Goal: Transaction & Acquisition: Purchase product/service

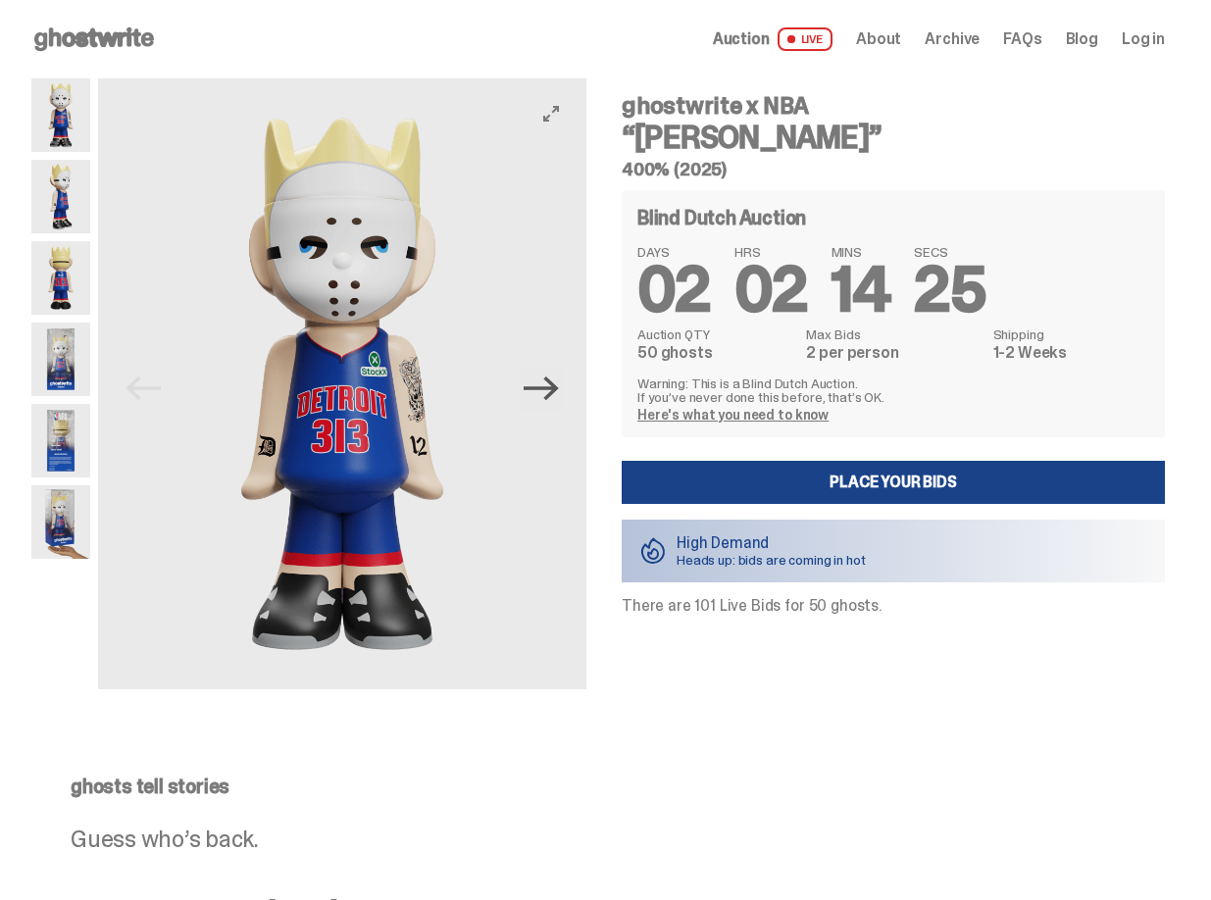
click at [546, 379] on icon "Next" at bounding box center [541, 388] width 34 height 34
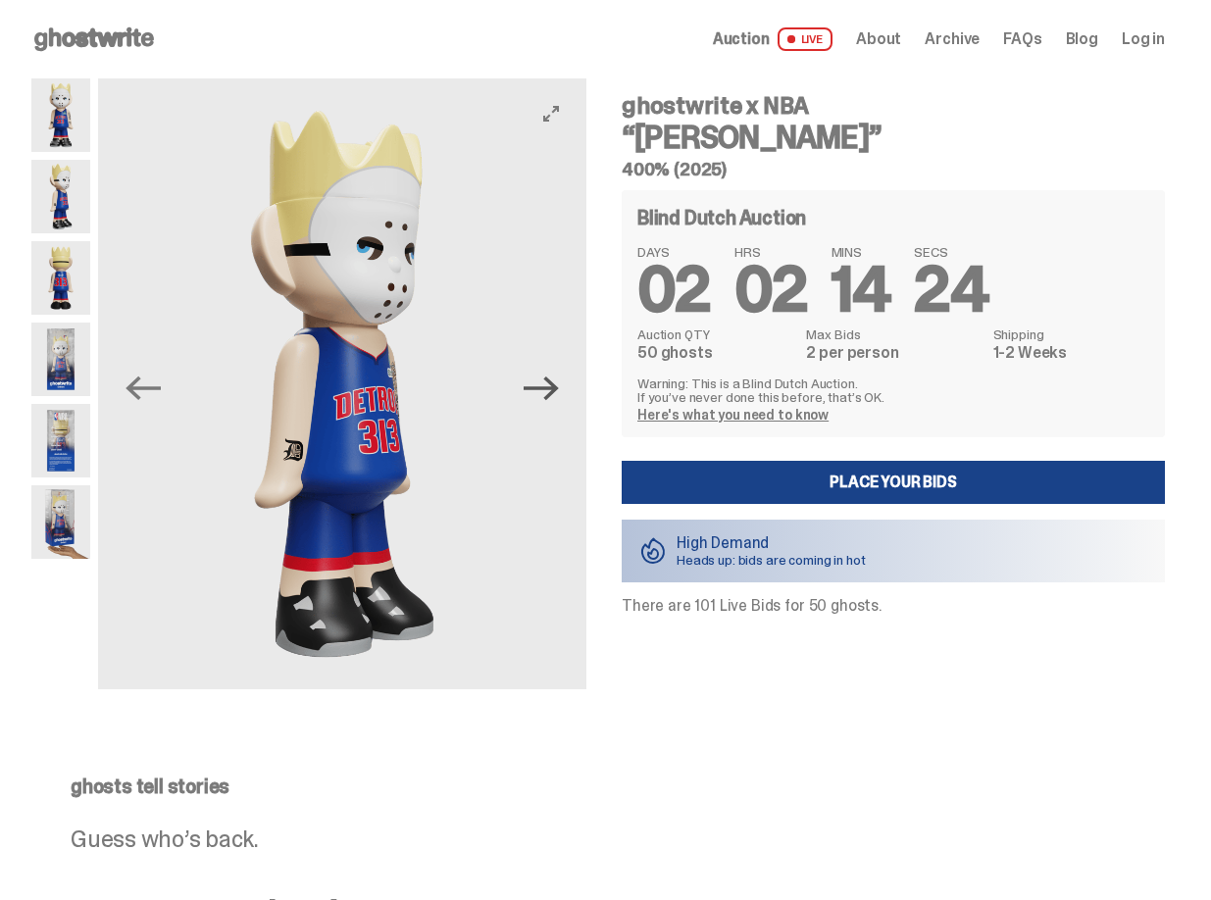
click at [546, 379] on icon "Next" at bounding box center [541, 388] width 34 height 34
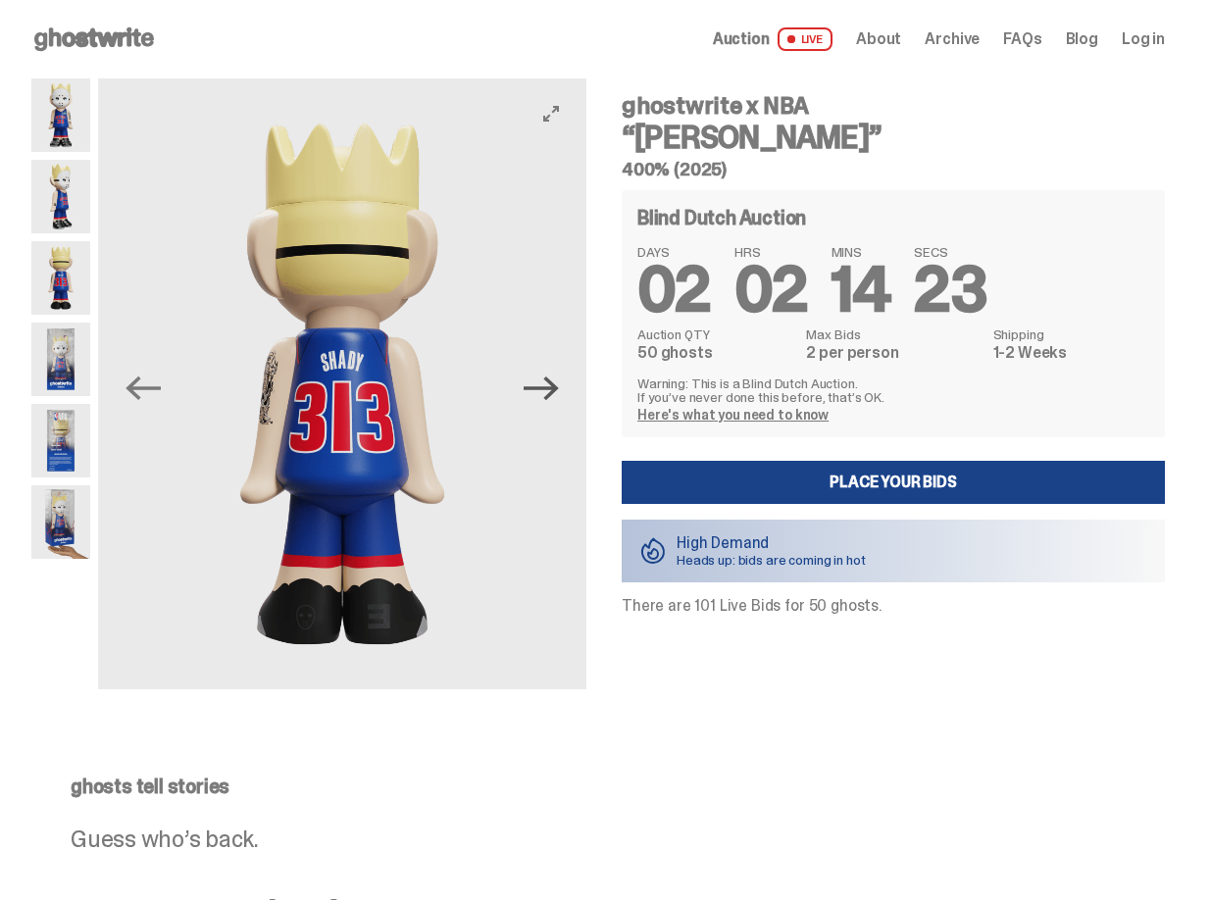
click at [546, 379] on icon "Next" at bounding box center [541, 388] width 34 height 34
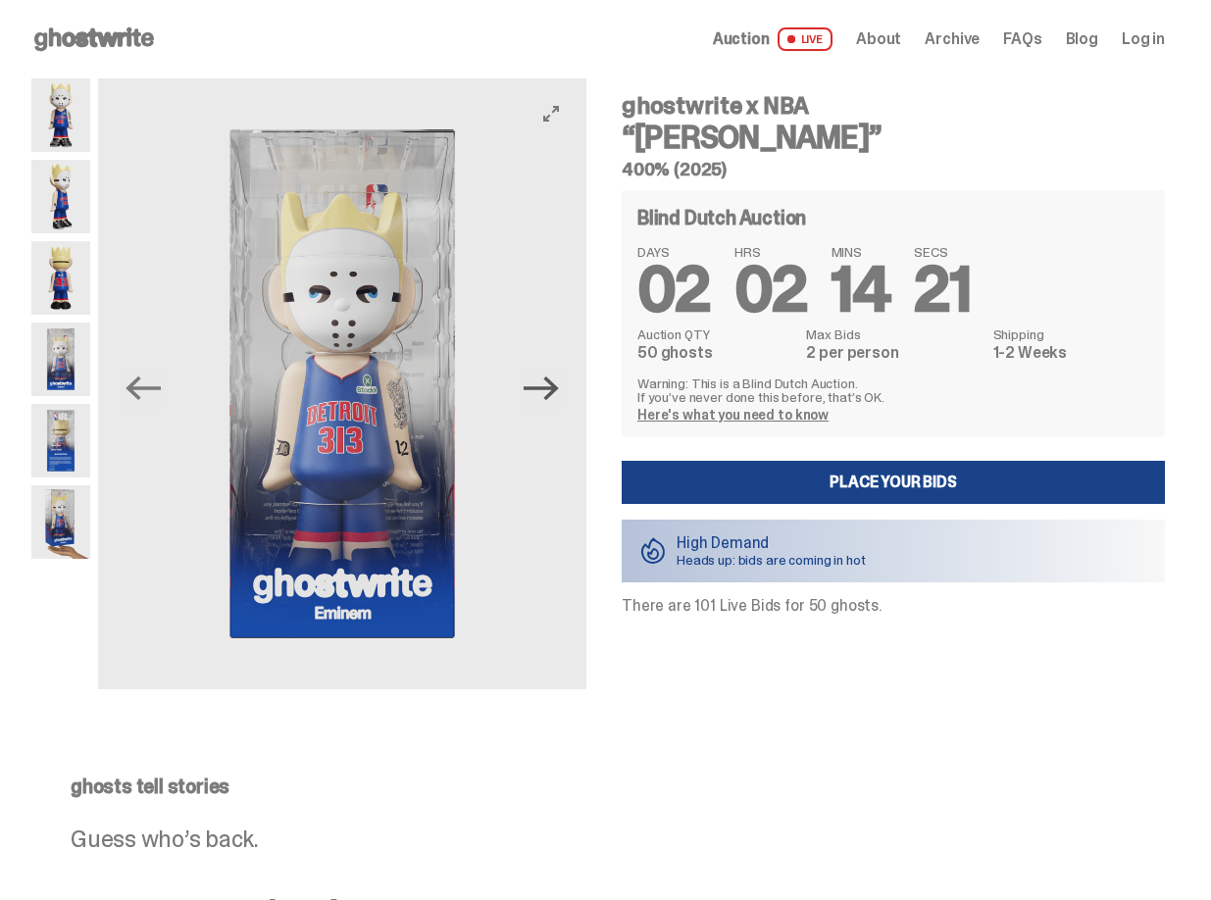
click at [546, 379] on icon "Next" at bounding box center [541, 388] width 34 height 34
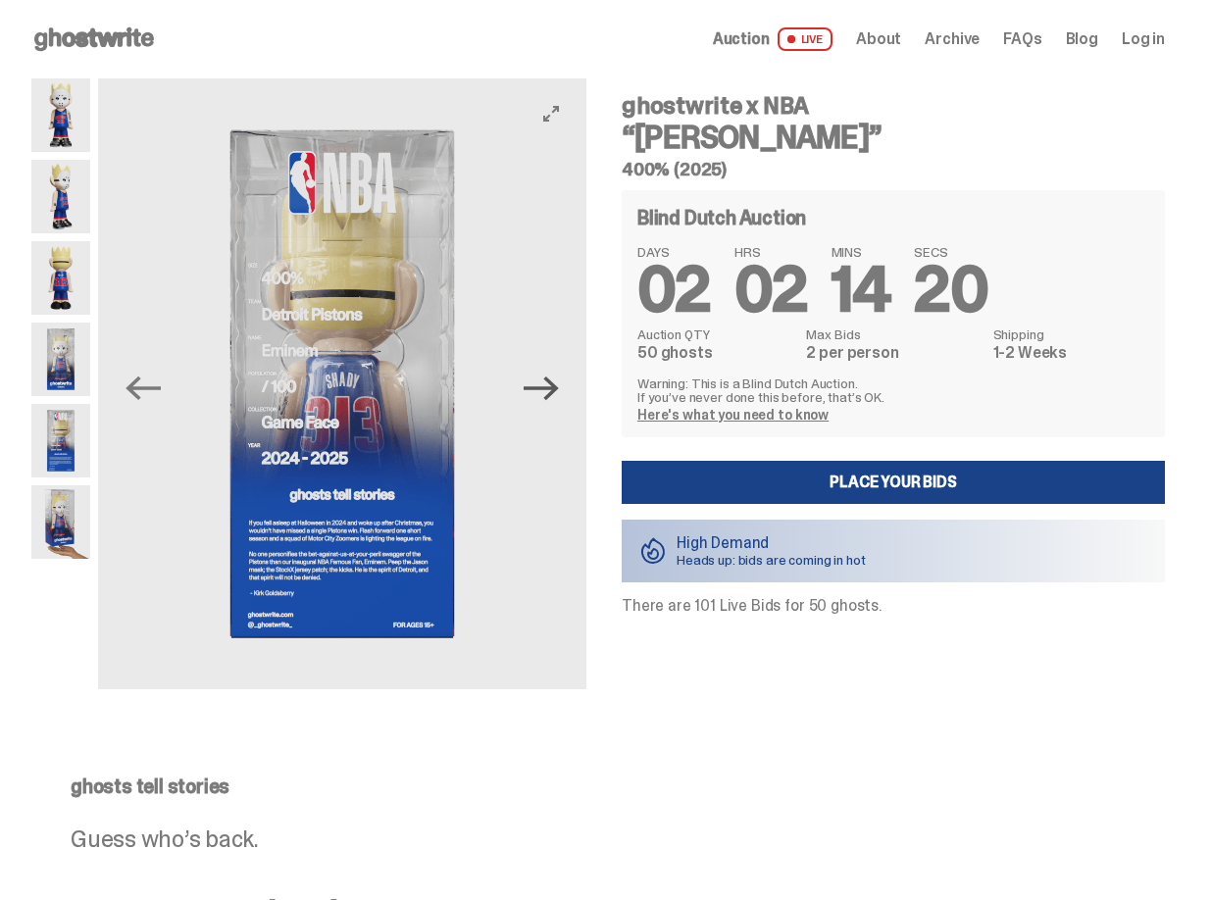
click at [546, 379] on icon "Next" at bounding box center [541, 388] width 34 height 34
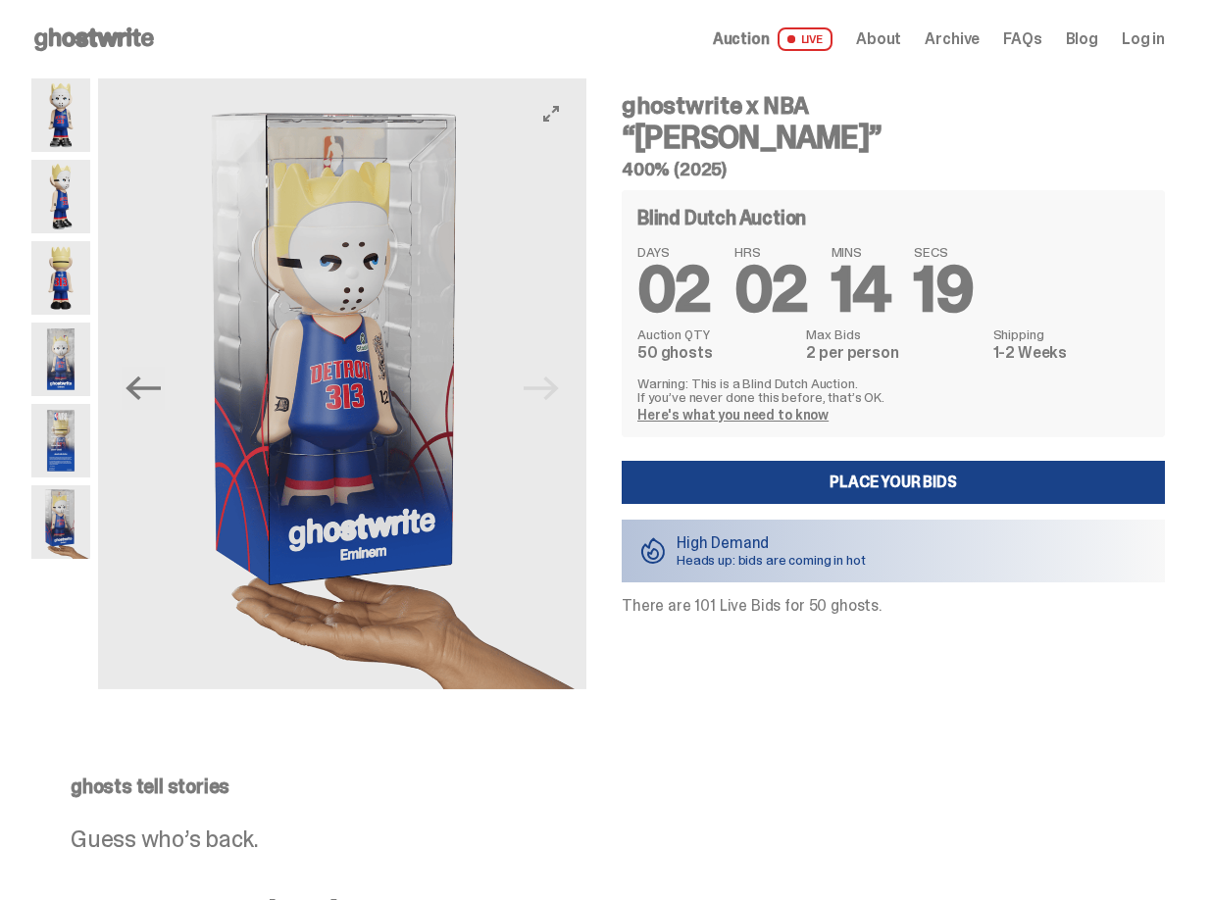
click at [546, 379] on img at bounding box center [342, 383] width 488 height 611
